Goal: Information Seeking & Learning: Check status

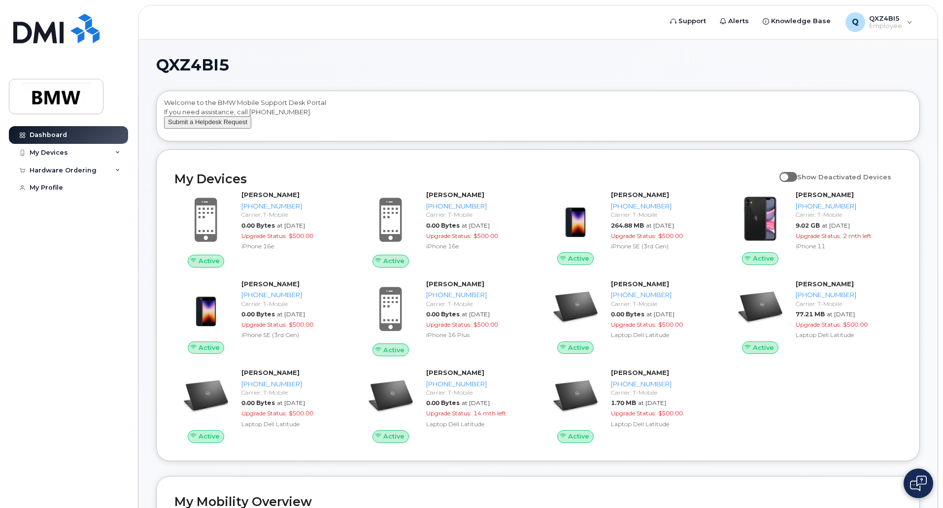
click at [203, 129] on button "Submit a Helpdesk Request" at bounding box center [207, 122] width 87 height 12
click at [916, 478] on img at bounding box center [918, 484] width 17 height 16
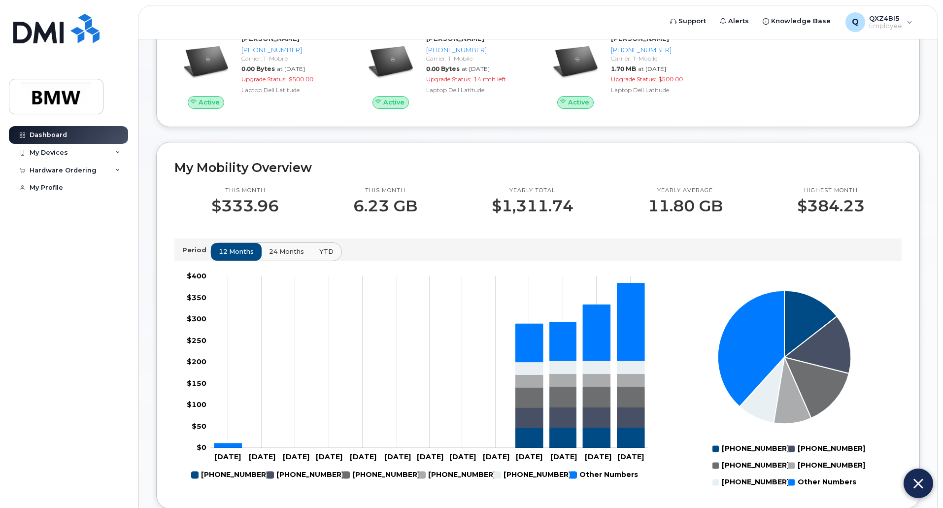
scroll to position [345, 0]
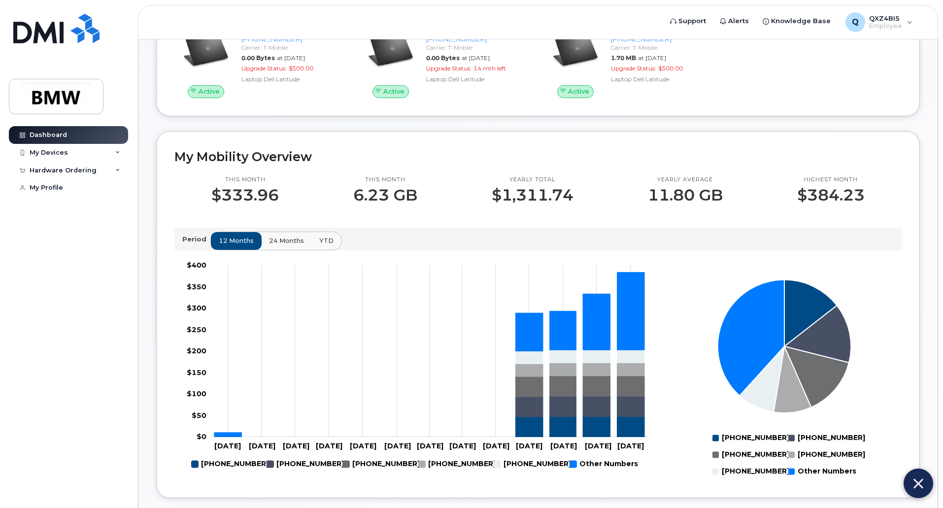
click at [922, 480] on img at bounding box center [919, 484] width 10 height 16
drag, startPoint x: 359, startPoint y: 204, endPoint x: 412, endPoint y: 203, distance: 52.8
click at [412, 203] on p "6.23 GB" at bounding box center [385, 195] width 64 height 18
drag, startPoint x: 349, startPoint y: 199, endPoint x: 438, endPoint y: 207, distance: 90.1
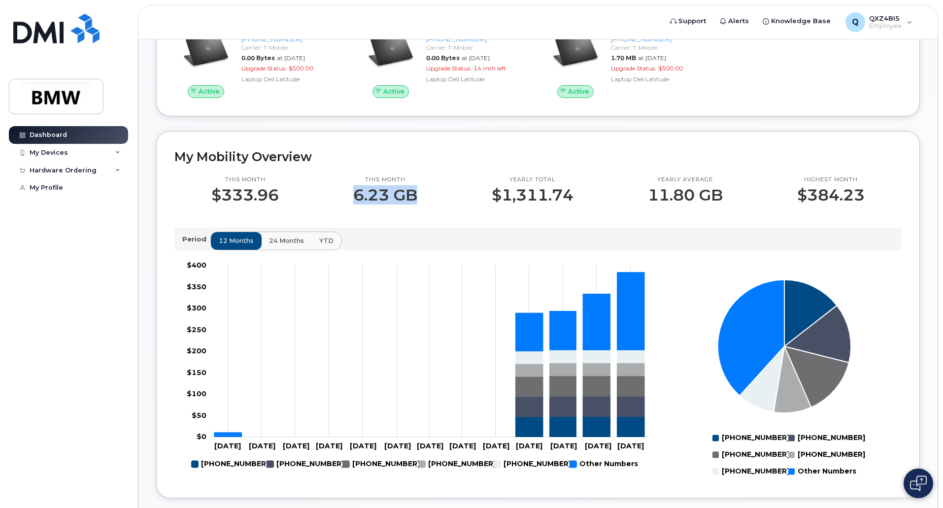
click at [438, 204] on div "This month 6.23 GB" at bounding box center [385, 190] width 139 height 28
drag, startPoint x: 501, startPoint y: 208, endPoint x: 587, endPoint y: 209, distance: 85.8
click at [587, 204] on div "Yearly total $1,311.74" at bounding box center [533, 190] width 156 height 28
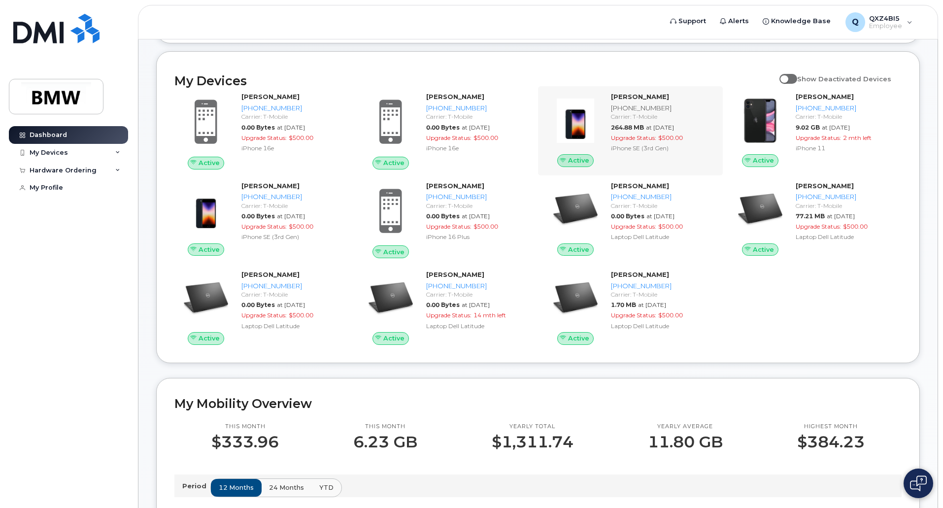
scroll to position [0, 0]
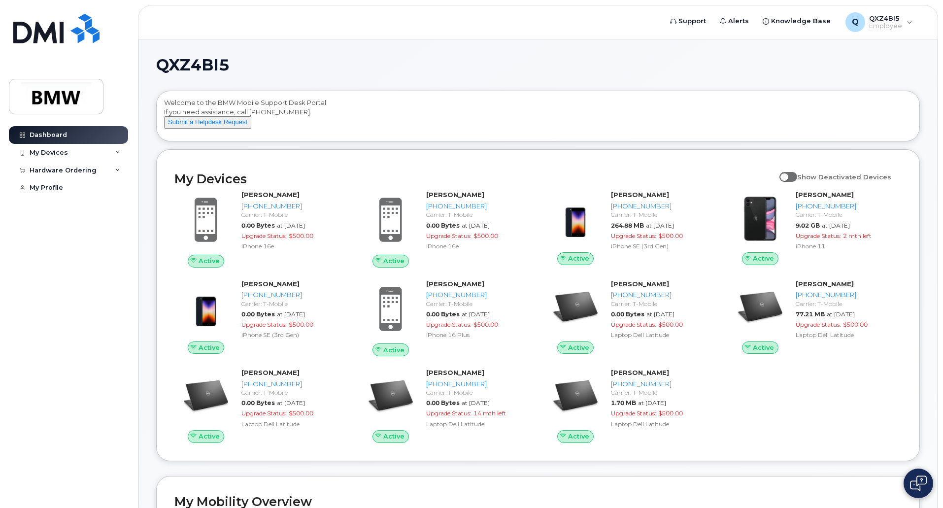
click at [923, 475] on button at bounding box center [919, 484] width 30 height 30
click at [906, 478] on button at bounding box center [919, 484] width 30 height 30
